Goal: Use online tool/utility: Utilize a website feature to perform a specific function

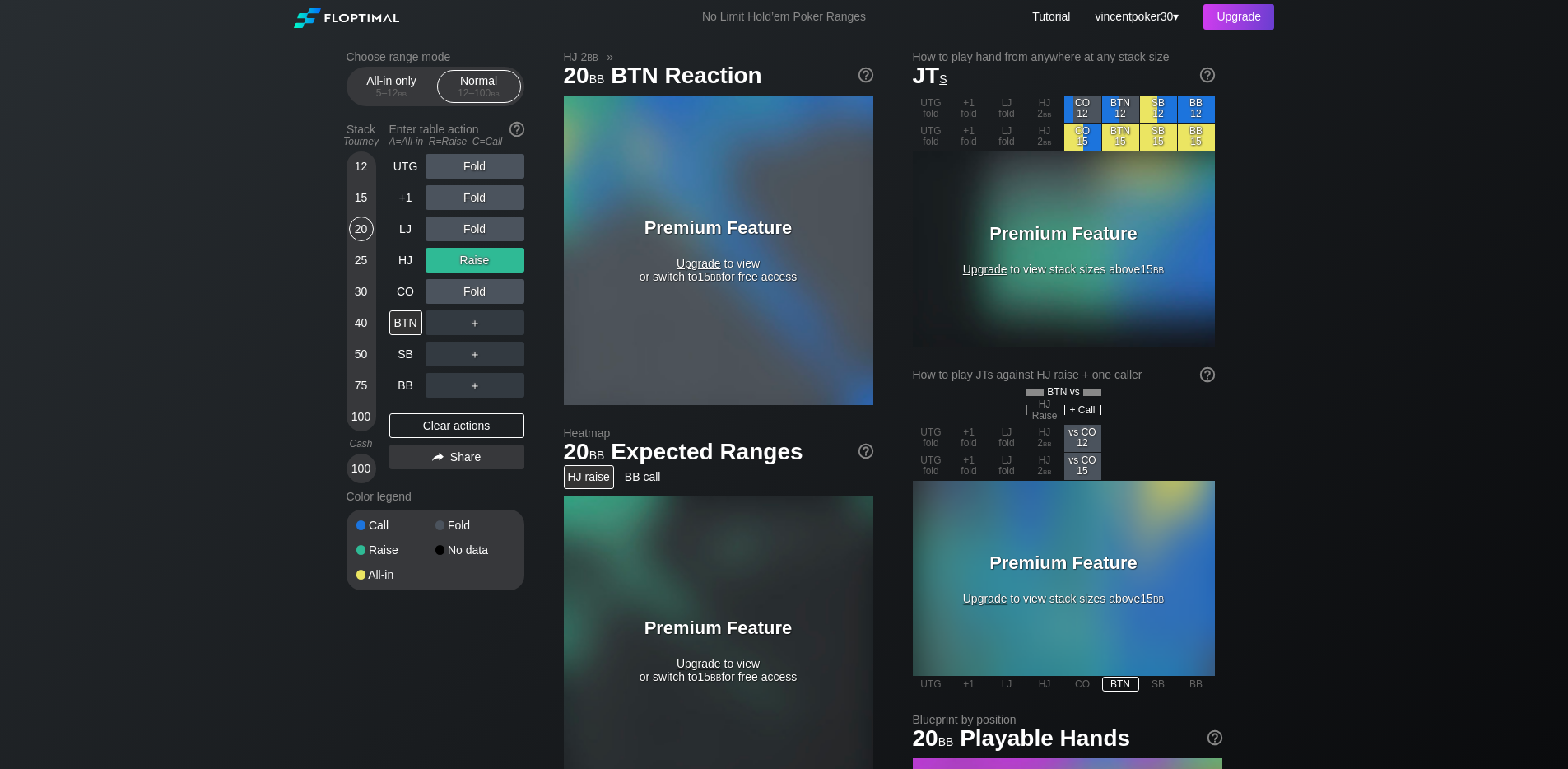
click at [700, 262] on span "Upgrade" at bounding box center [698, 263] width 44 height 13
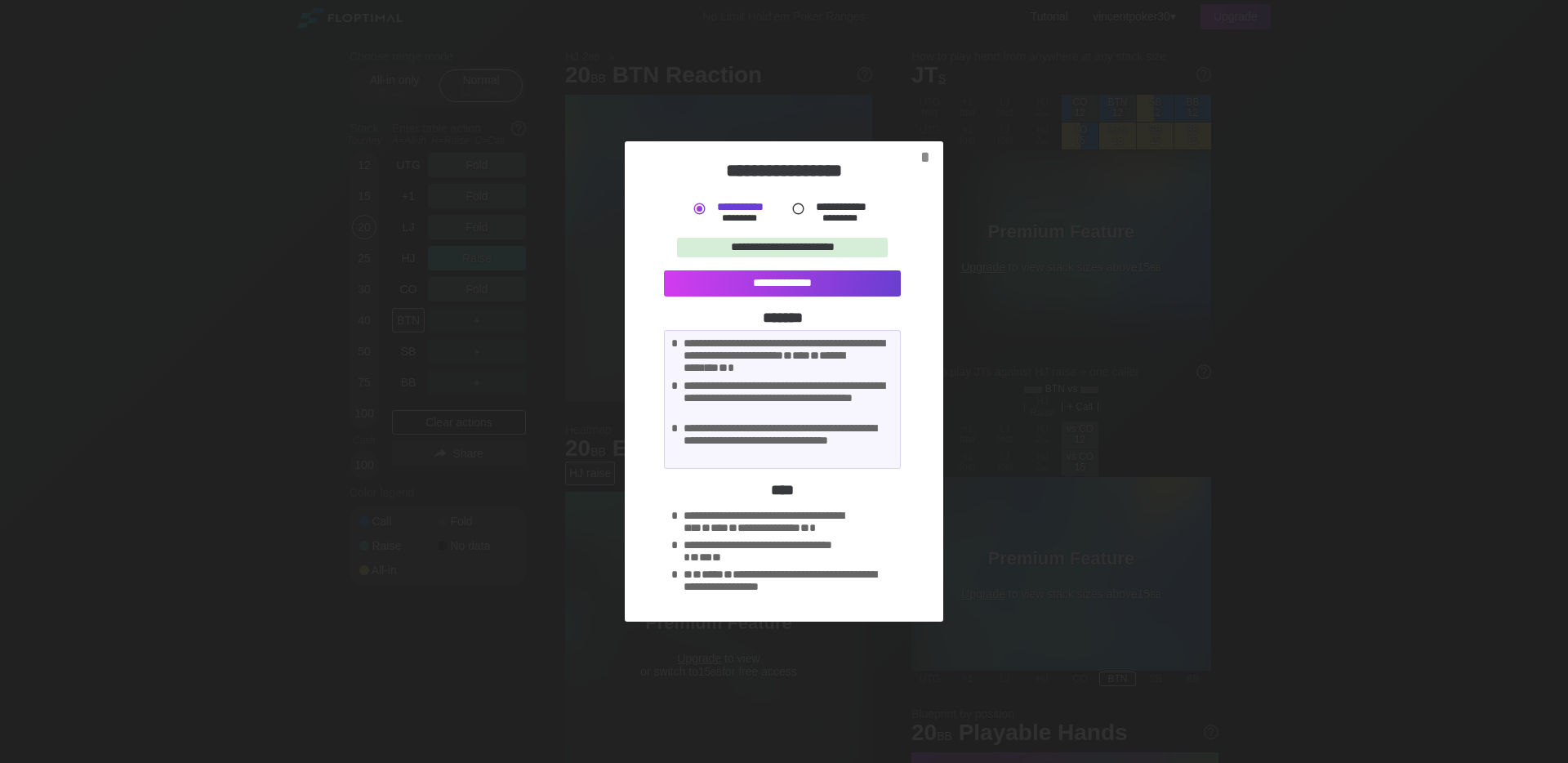
drag, startPoint x: 830, startPoint y: 215, endPoint x: 849, endPoint y: 228, distance: 23.0
click at [829, 214] on div "*********" at bounding box center [840, 218] width 66 height 11
click at [923, 155] on div "*" at bounding box center [925, 157] width 22 height 19
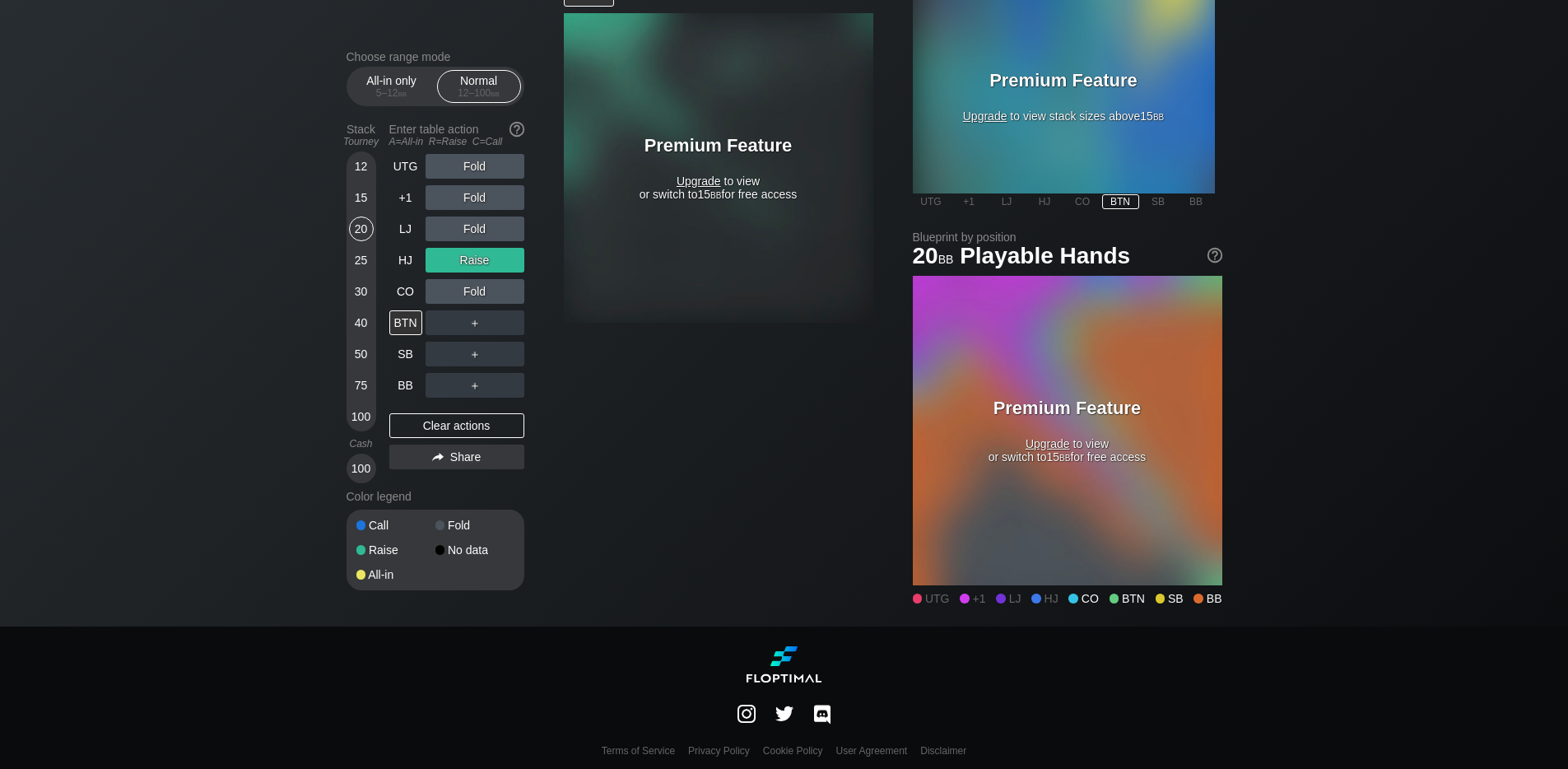
scroll to position [490, 0]
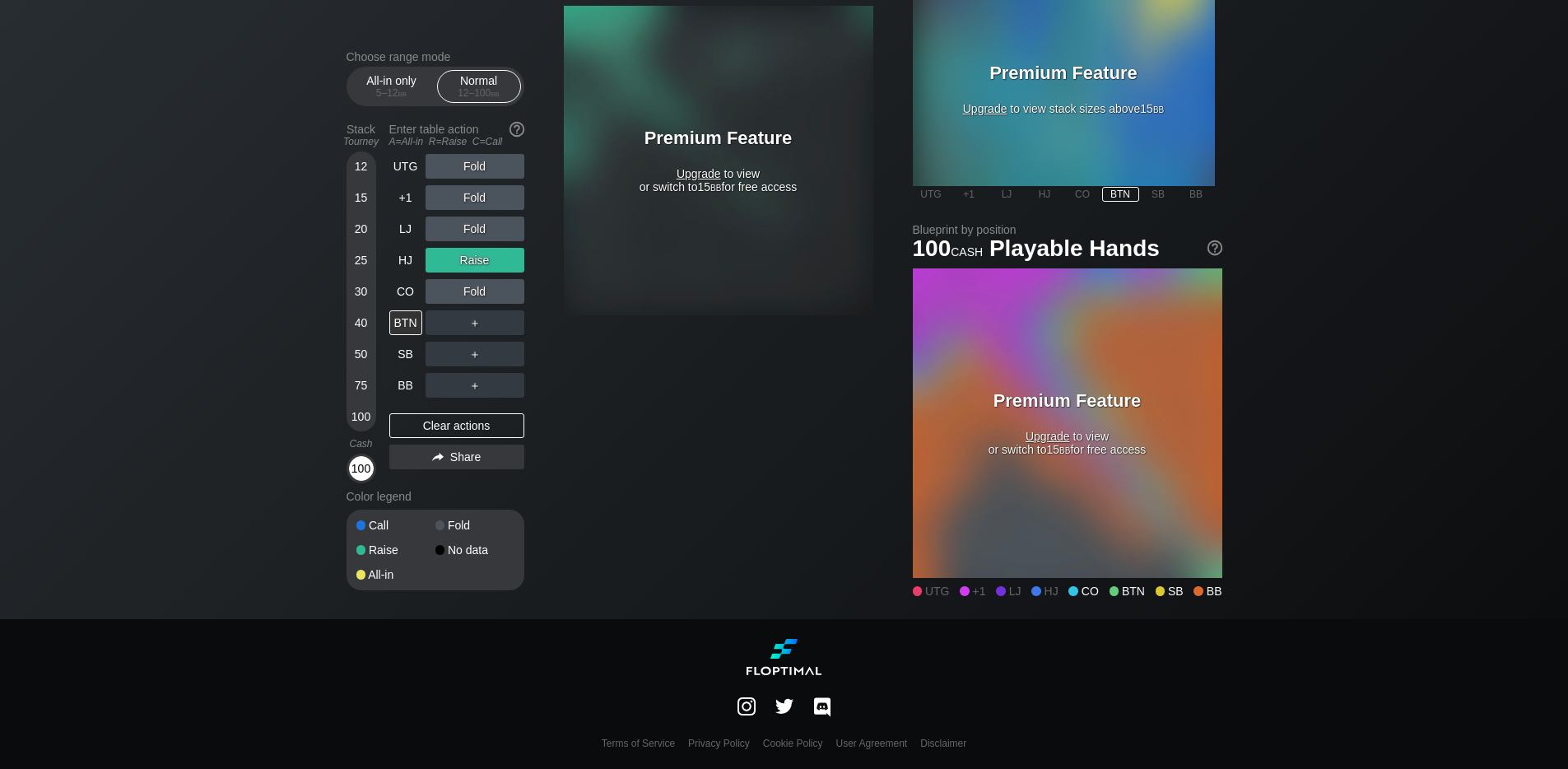
click at [354, 475] on div "100" at bounding box center [361, 468] width 24 height 24
click at [370, 471] on div "100" at bounding box center [361, 468] width 24 height 24
click at [363, 470] on div "100" at bounding box center [361, 468] width 24 height 24
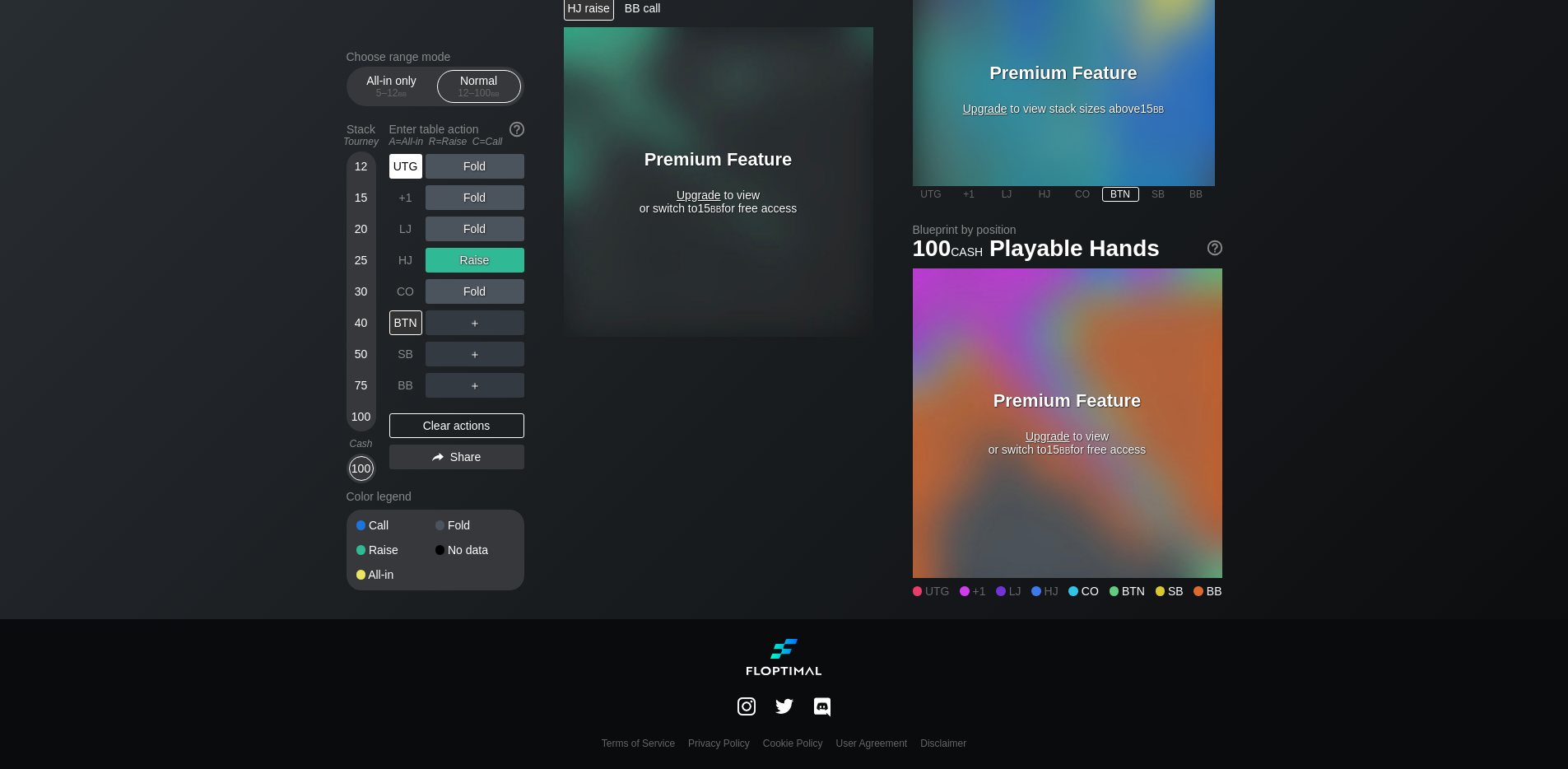
click at [412, 167] on div "UTG" at bounding box center [406, 167] width 33 height 24
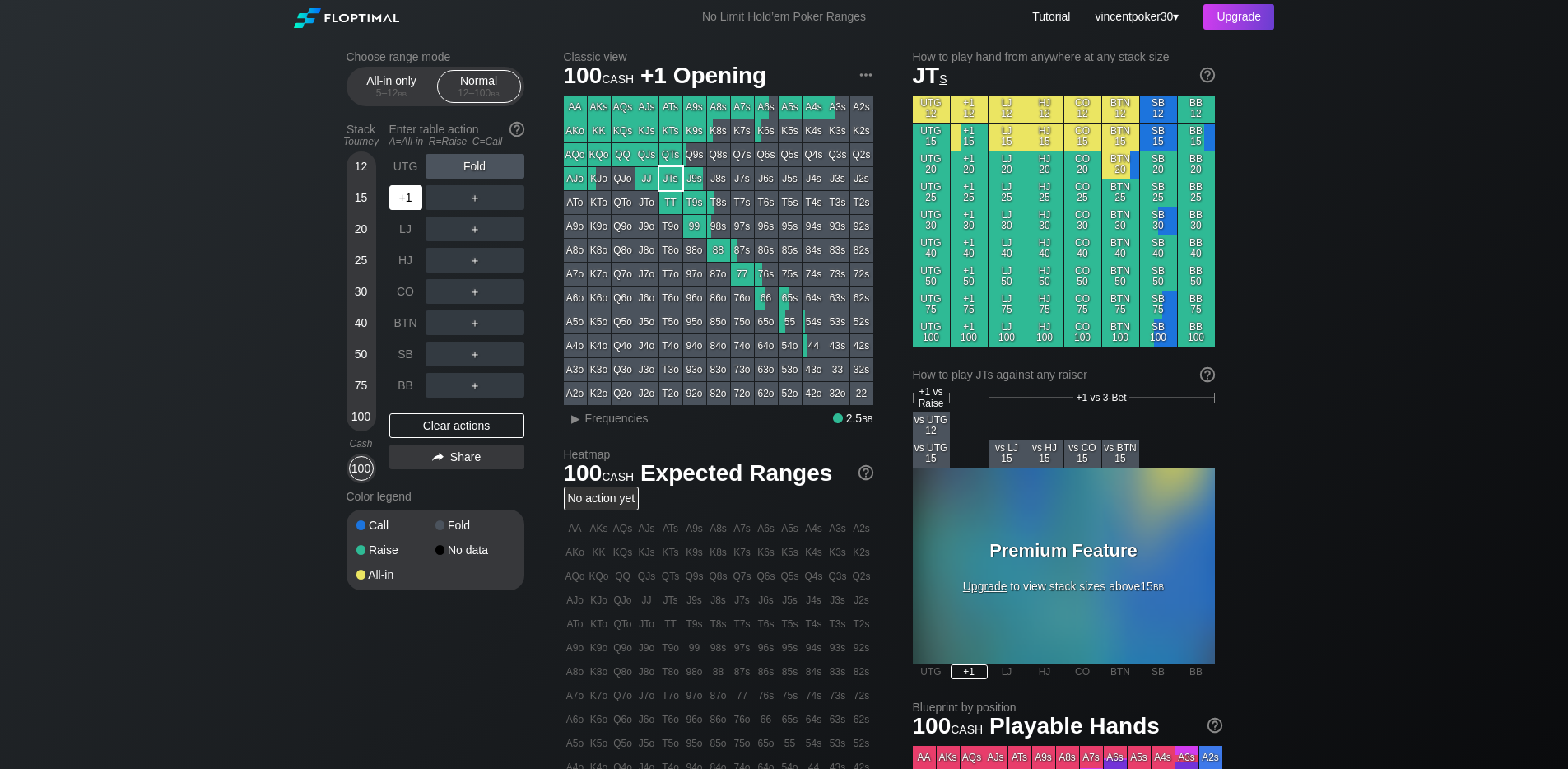
click at [406, 194] on div "+1" at bounding box center [406, 197] width 33 height 24
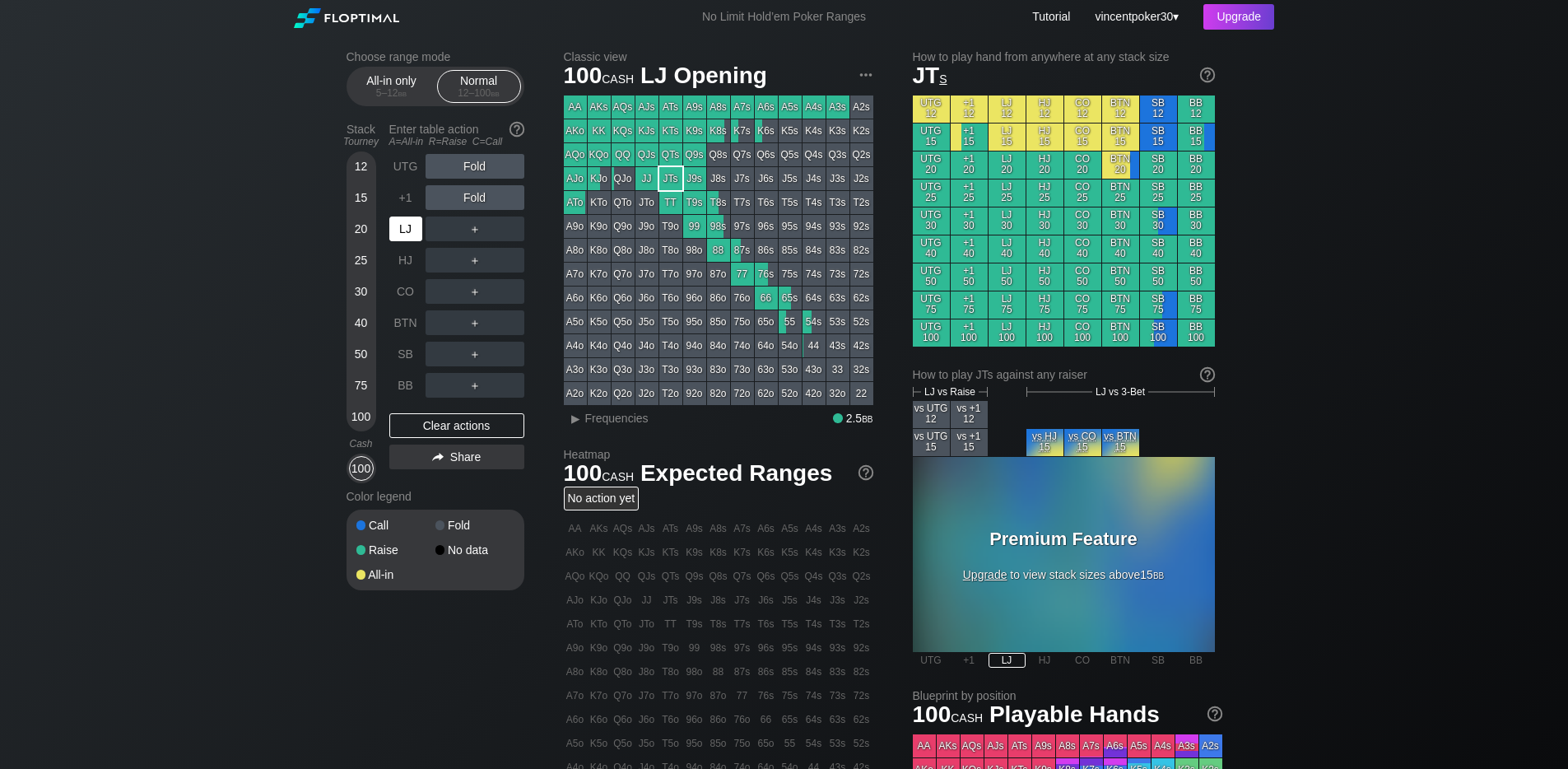
click at [411, 238] on div "LJ" at bounding box center [406, 228] width 33 height 24
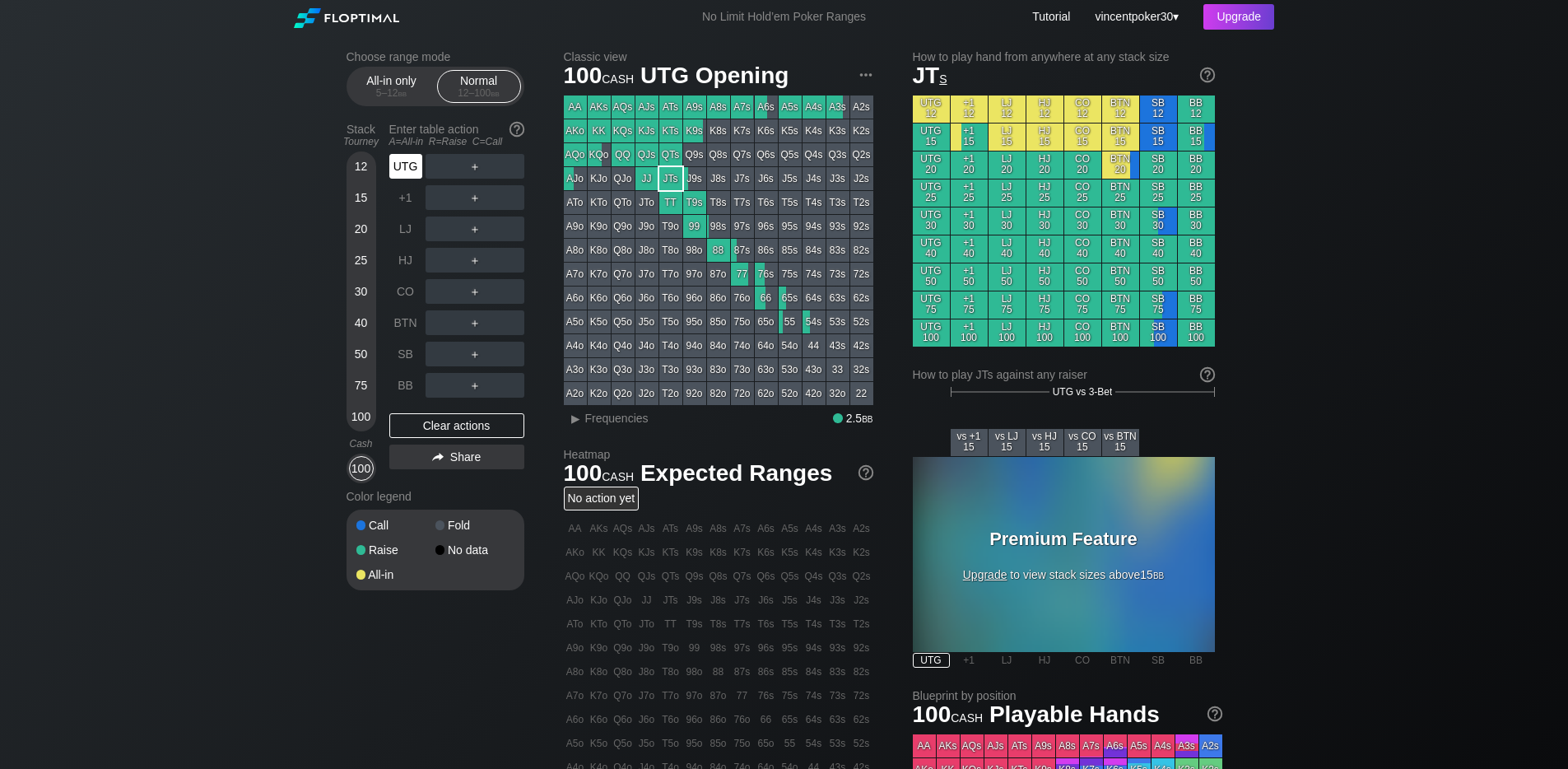
click at [405, 170] on div "UTG" at bounding box center [406, 167] width 33 height 24
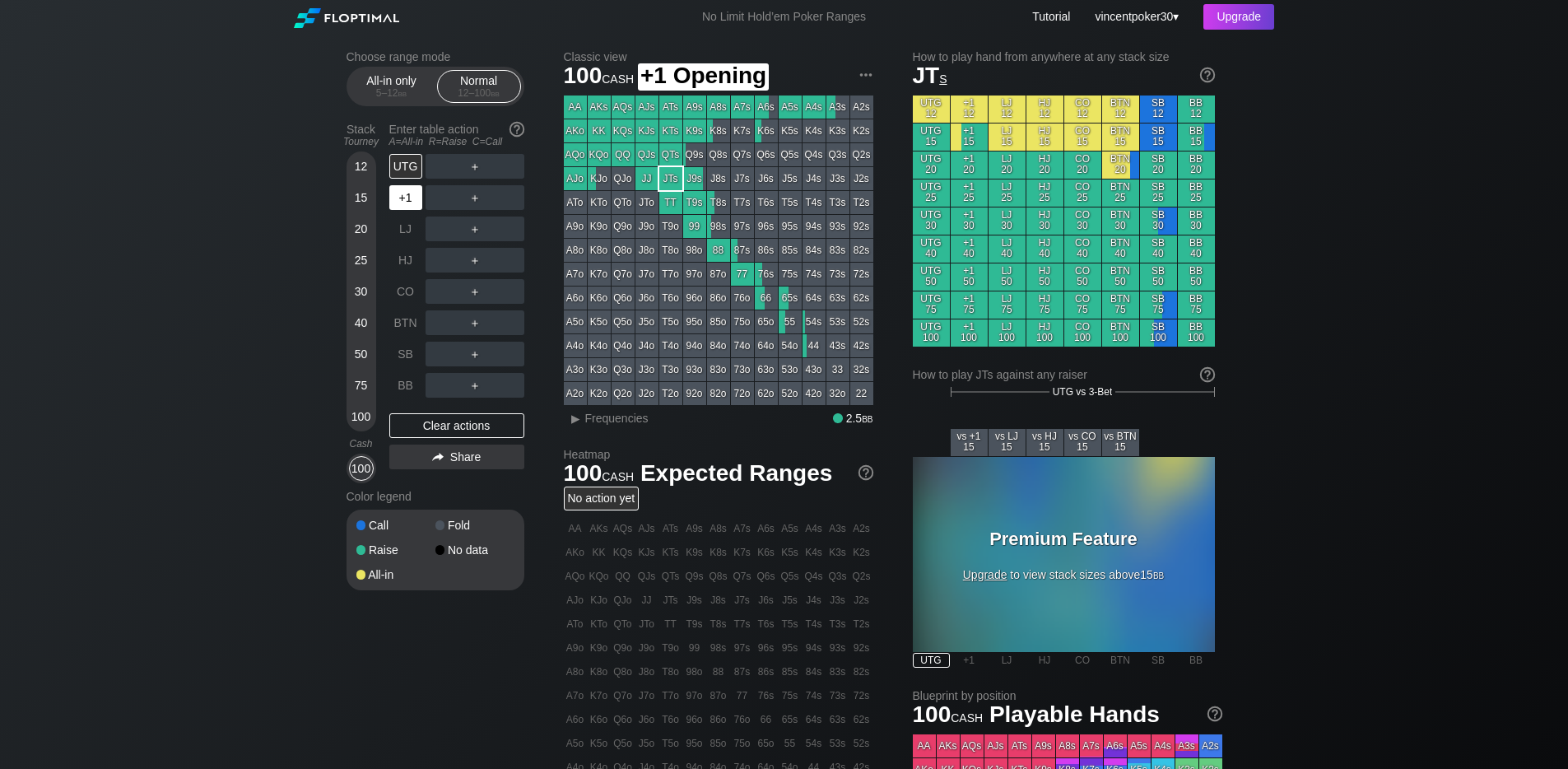
click at [397, 202] on div "+1" at bounding box center [406, 197] width 33 height 24
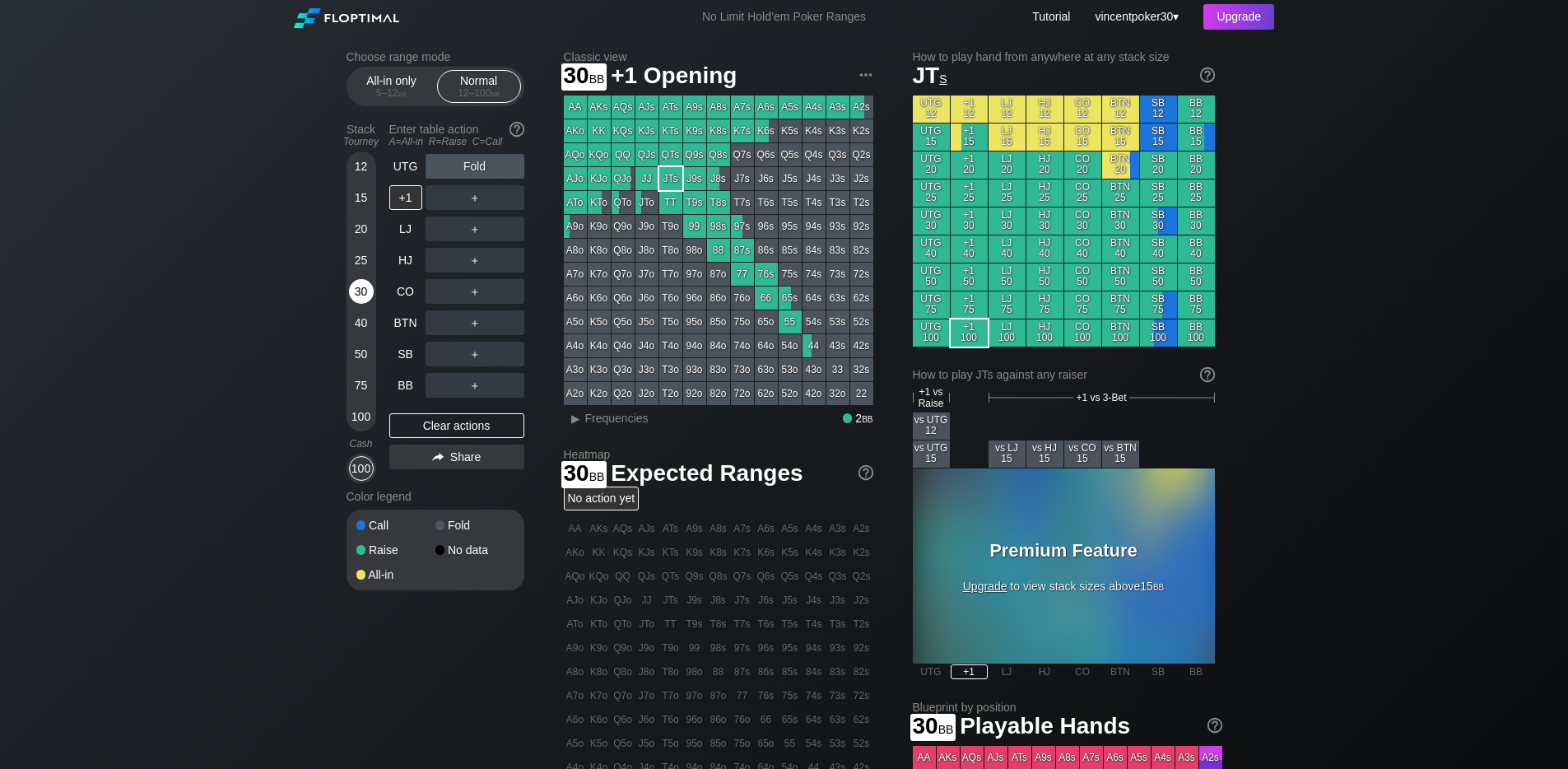
click at [361, 287] on div "30" at bounding box center [361, 291] width 24 height 24
click at [374, 470] on div "100" at bounding box center [361, 468] width 30 height 30
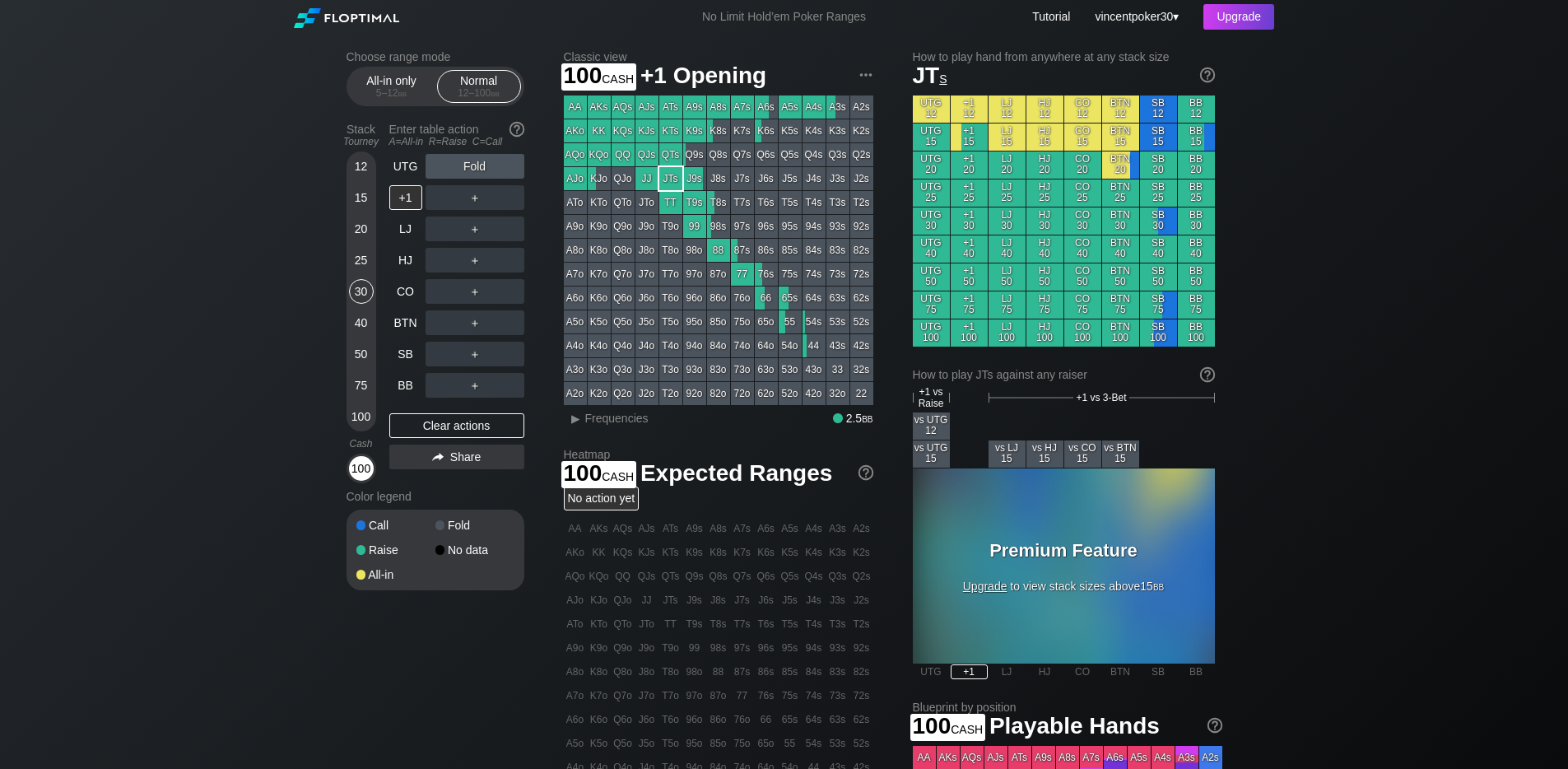
click at [363, 474] on div "100" at bounding box center [361, 468] width 24 height 24
click at [382, 34] on div "Choose range mode All-in only 5 – 12 bb Normal 12 – 100 bb Stack Tourney Enter …" at bounding box center [784, 565] width 902 height 1063
click at [374, 24] on img at bounding box center [346, 17] width 105 height 20
click at [365, 21] on img at bounding box center [346, 17] width 105 height 20
click at [363, 19] on img at bounding box center [346, 17] width 105 height 20
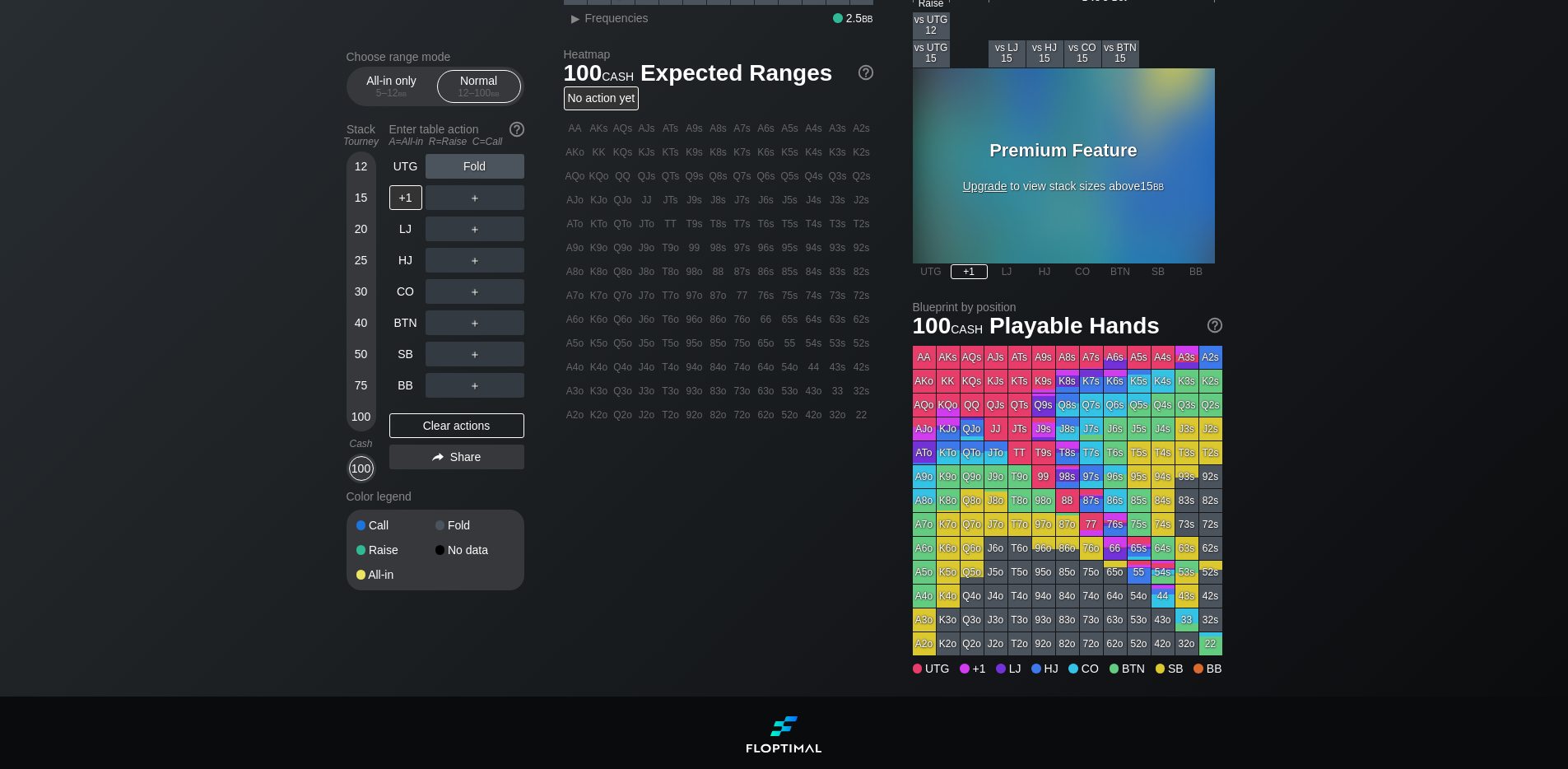
scroll to position [478, 0]
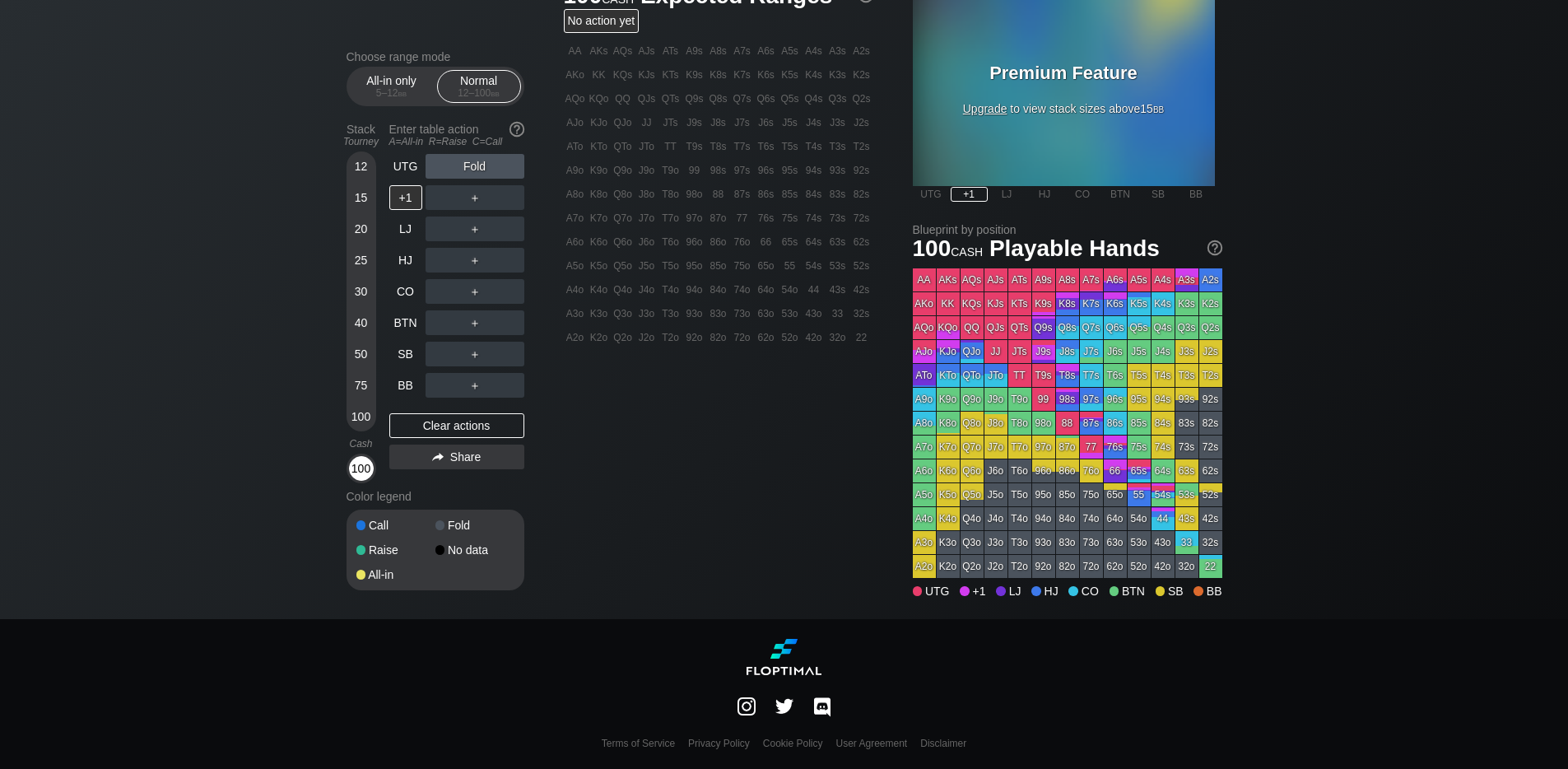
click at [365, 476] on div "100" at bounding box center [361, 468] width 24 height 24
